Goal: Find contact information: Find contact information

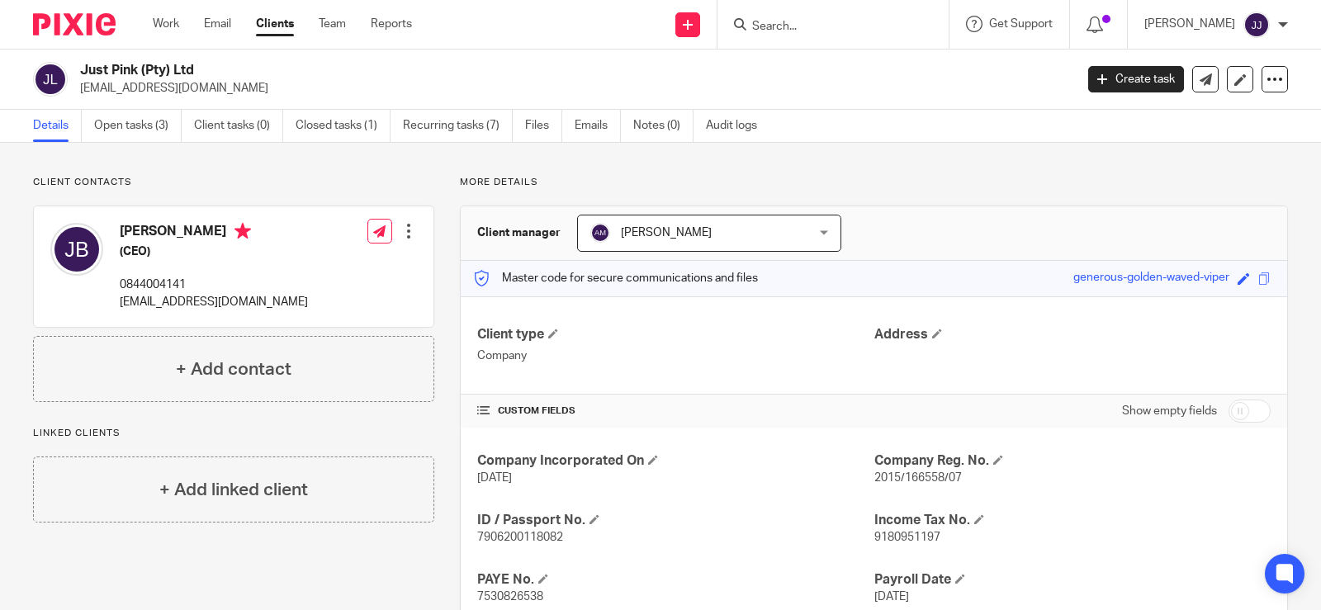
click at [121, 289] on p "0844004141" at bounding box center [214, 285] width 188 height 17
copy div "0844004141"
click at [209, 300] on p "[EMAIL_ADDRESS][DOMAIN_NAME]" at bounding box center [214, 302] width 188 height 17
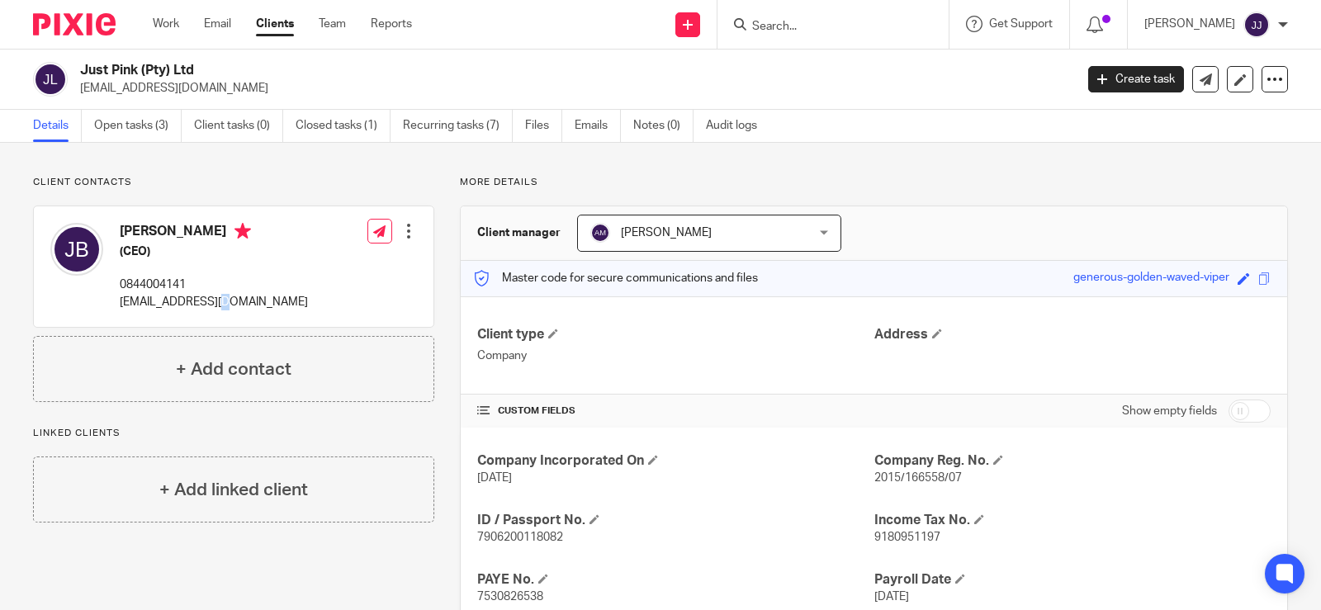
click at [209, 300] on p "[EMAIL_ADDRESS][DOMAIN_NAME]" at bounding box center [214, 302] width 188 height 17
copy div "[EMAIL_ADDRESS][DOMAIN_NAME]"
click at [519, 529] on p "7906200118082" at bounding box center [675, 537] width 396 height 17
click at [518, 529] on p "7906200118082" at bounding box center [675, 537] width 396 height 17
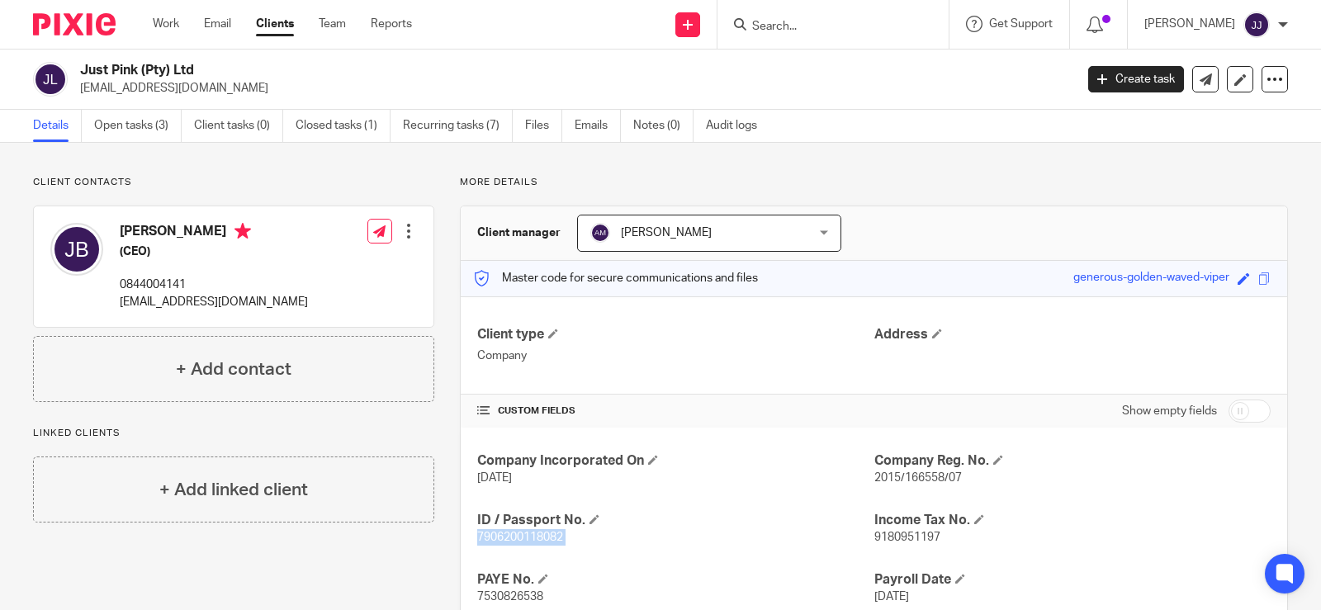
click at [518, 529] on p "7906200118082" at bounding box center [675, 537] width 396 height 17
copy p "7906200118082"
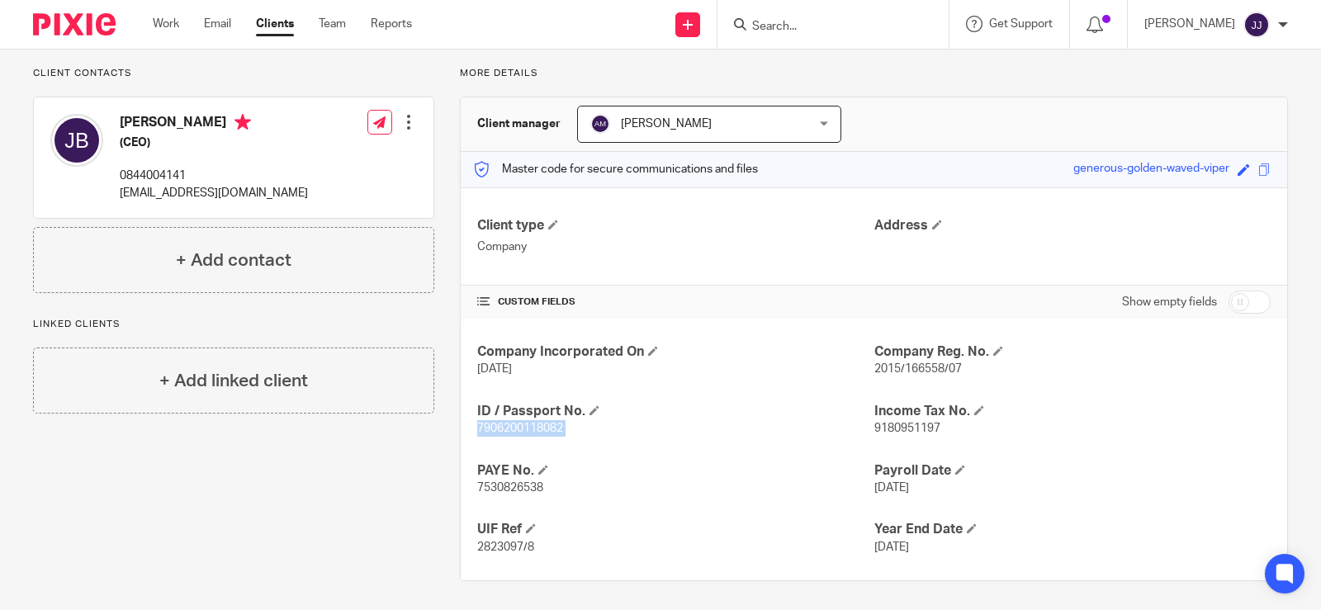
scroll to position [113, 0]
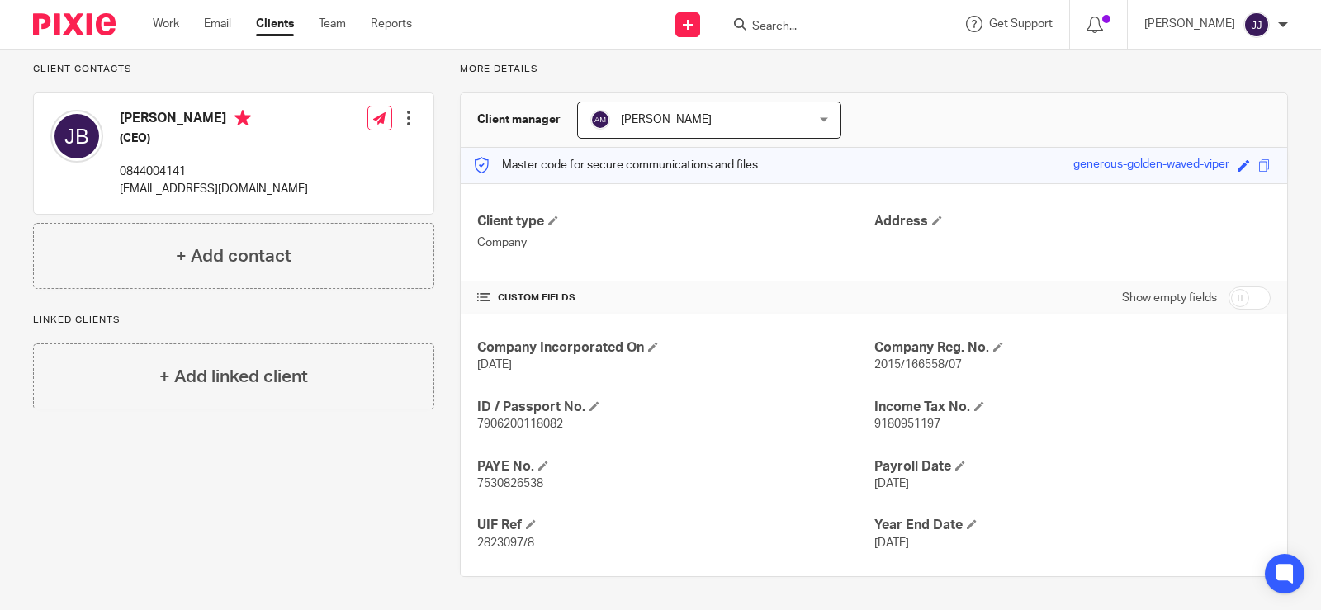
click at [897, 366] on span "2015/166558/07" at bounding box center [917, 365] width 87 height 12
copy p "2015/166558/07"
click at [515, 424] on span "7906200118082" at bounding box center [520, 424] width 86 height 12
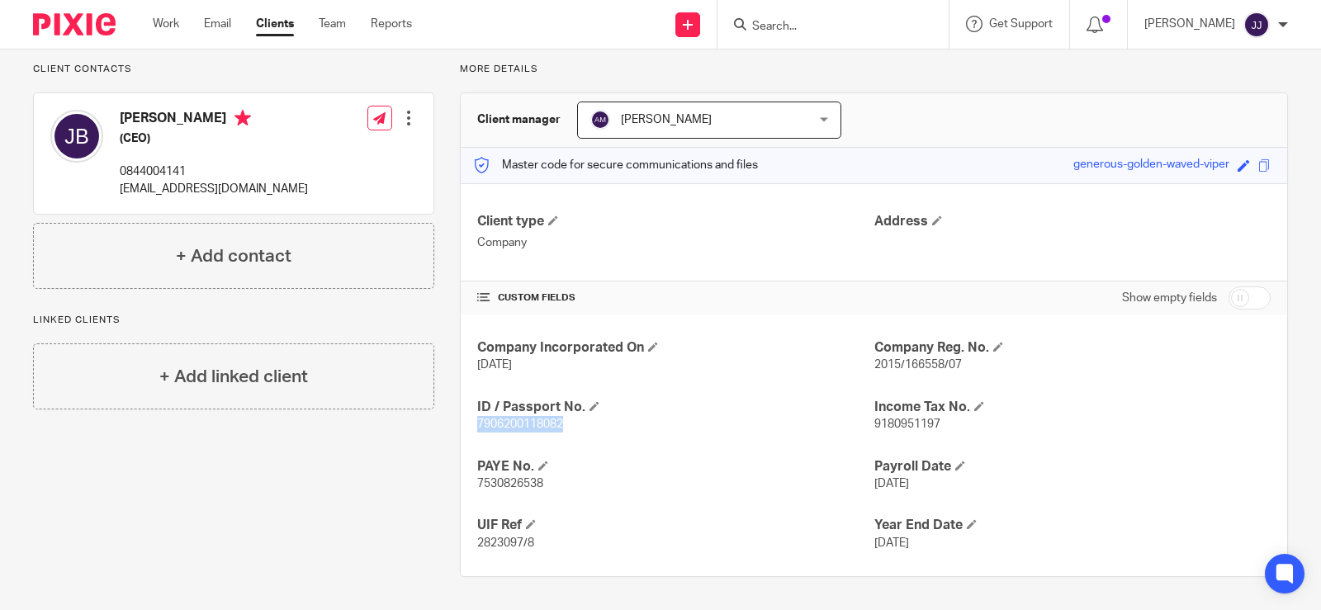
click at [515, 424] on span "7906200118082" at bounding box center [520, 424] width 86 height 12
copy span "7906200118082"
click at [151, 168] on p "0844004141" at bounding box center [214, 171] width 188 height 17
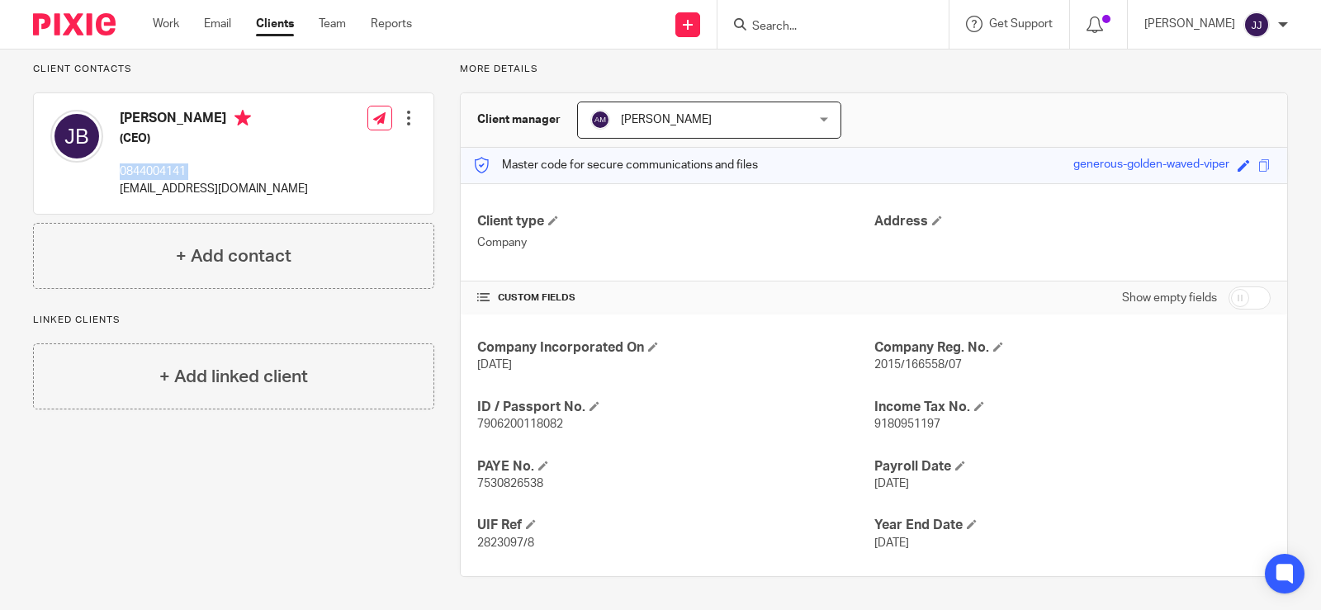
copy div "0844004141"
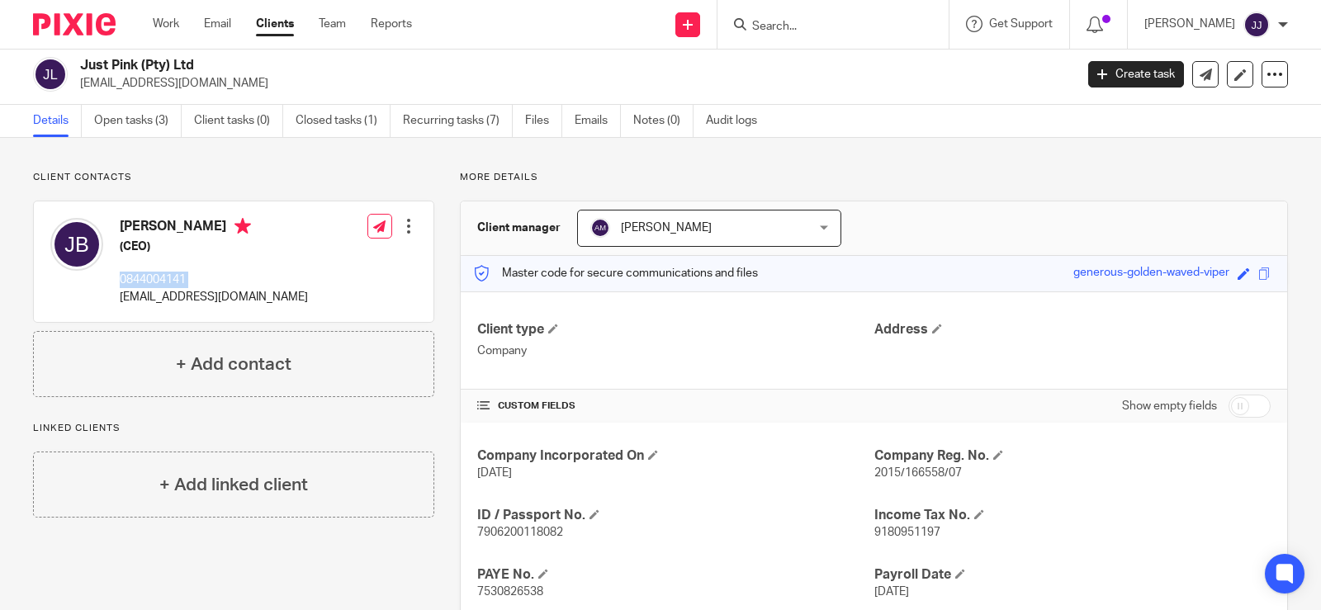
scroll to position [0, 0]
